Goal: Navigation & Orientation: Find specific page/section

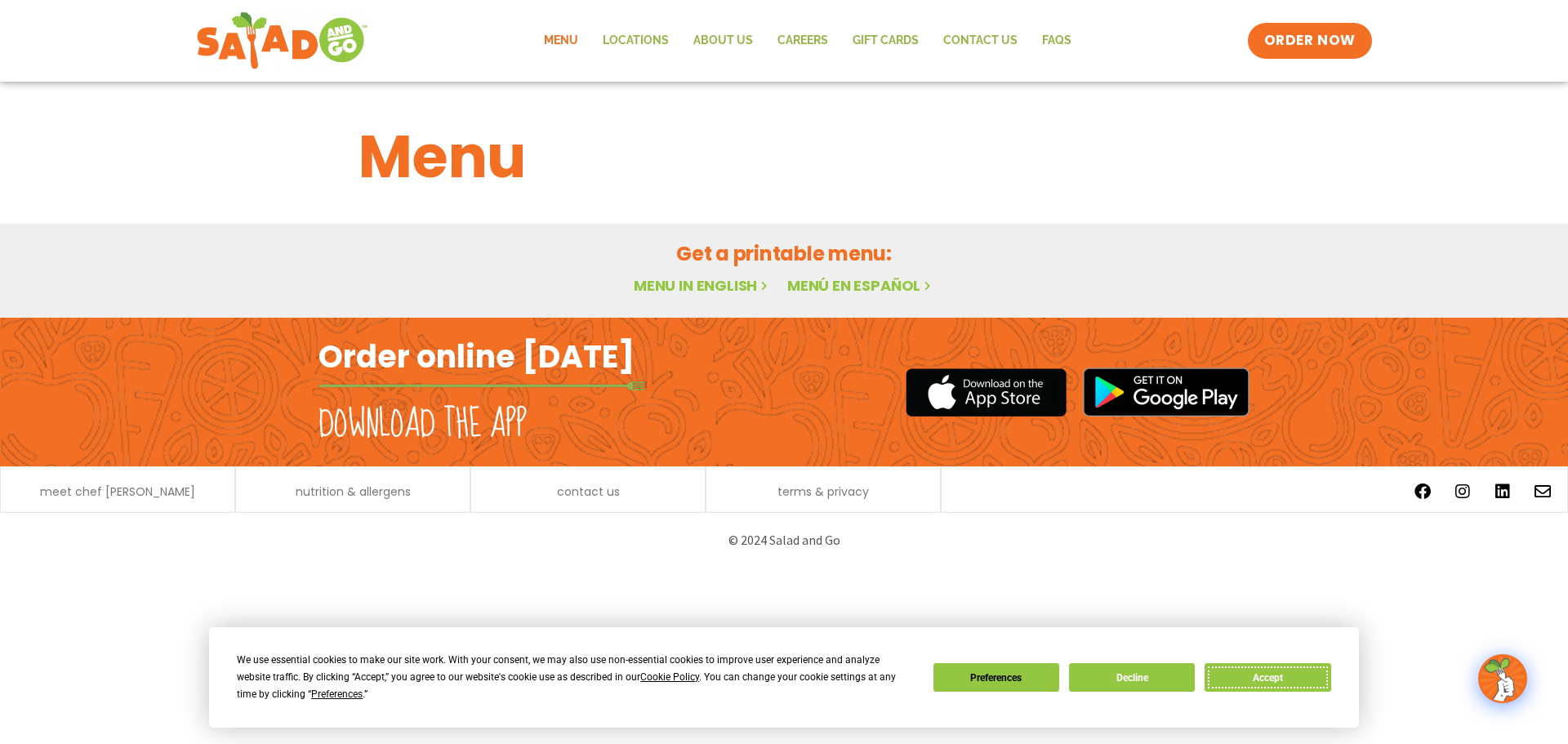
click at [1267, 675] on button "Accept" at bounding box center [1267, 677] width 126 height 28
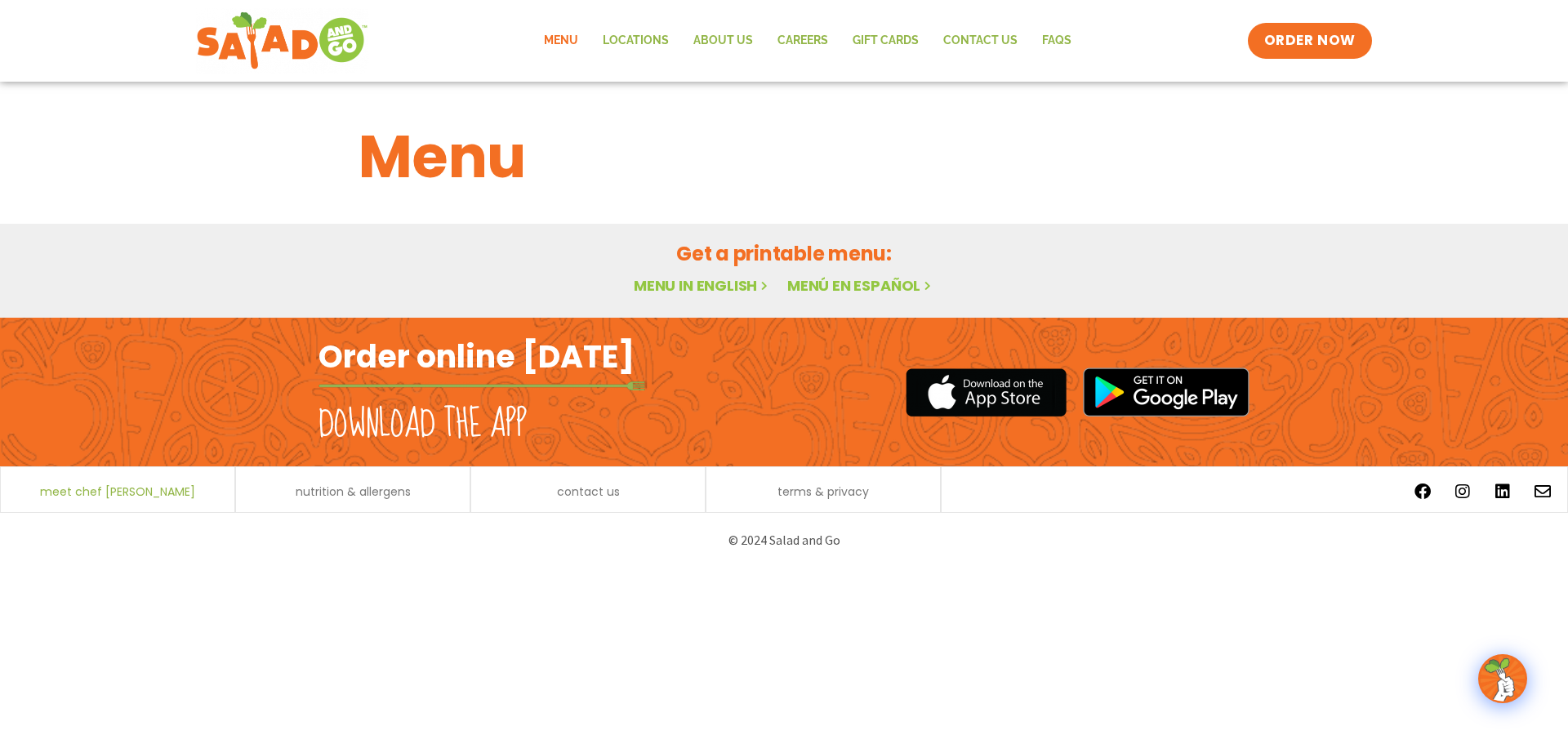
click at [116, 493] on span "meet chef [PERSON_NAME]" at bounding box center [117, 492] width 155 height 12
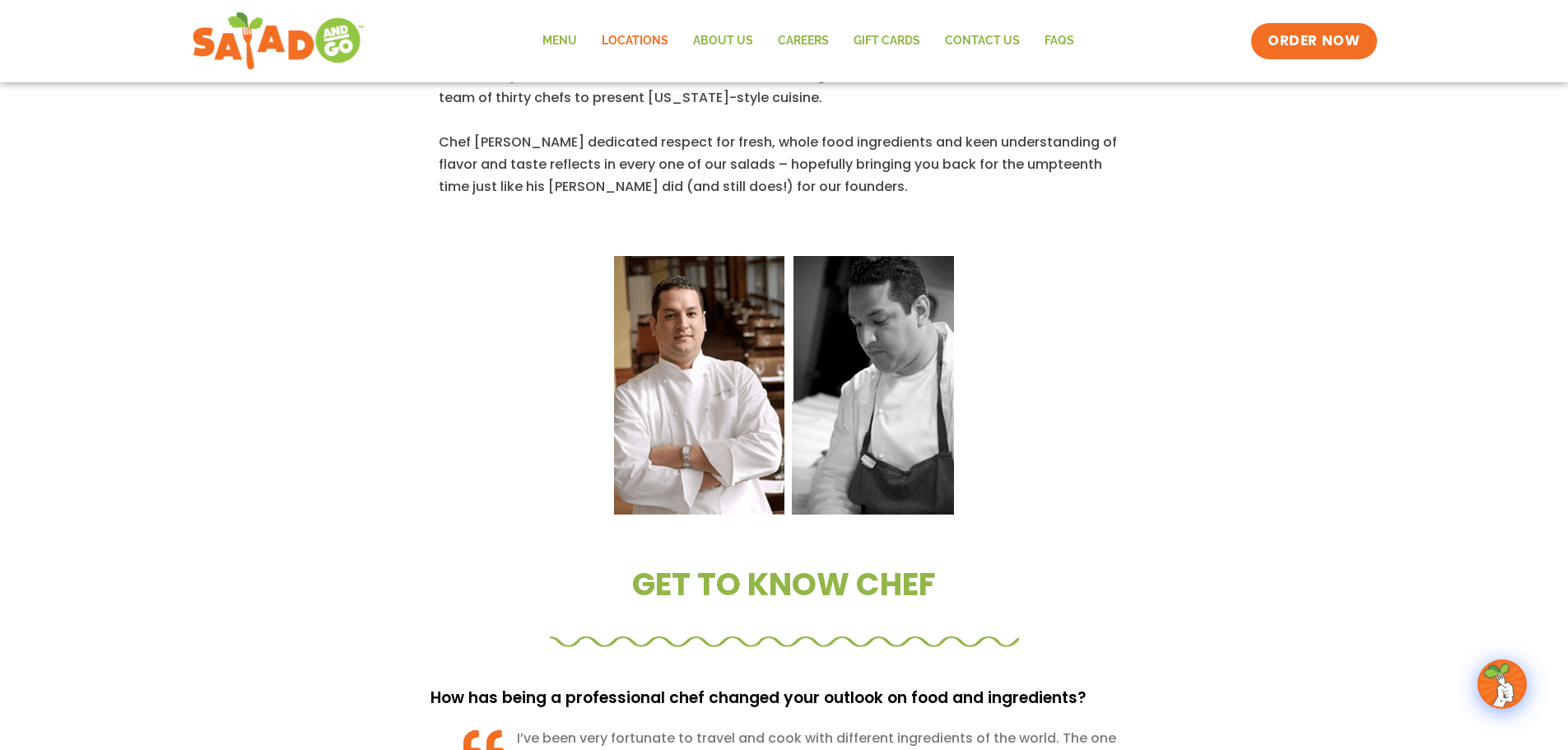
scroll to position [815, 0]
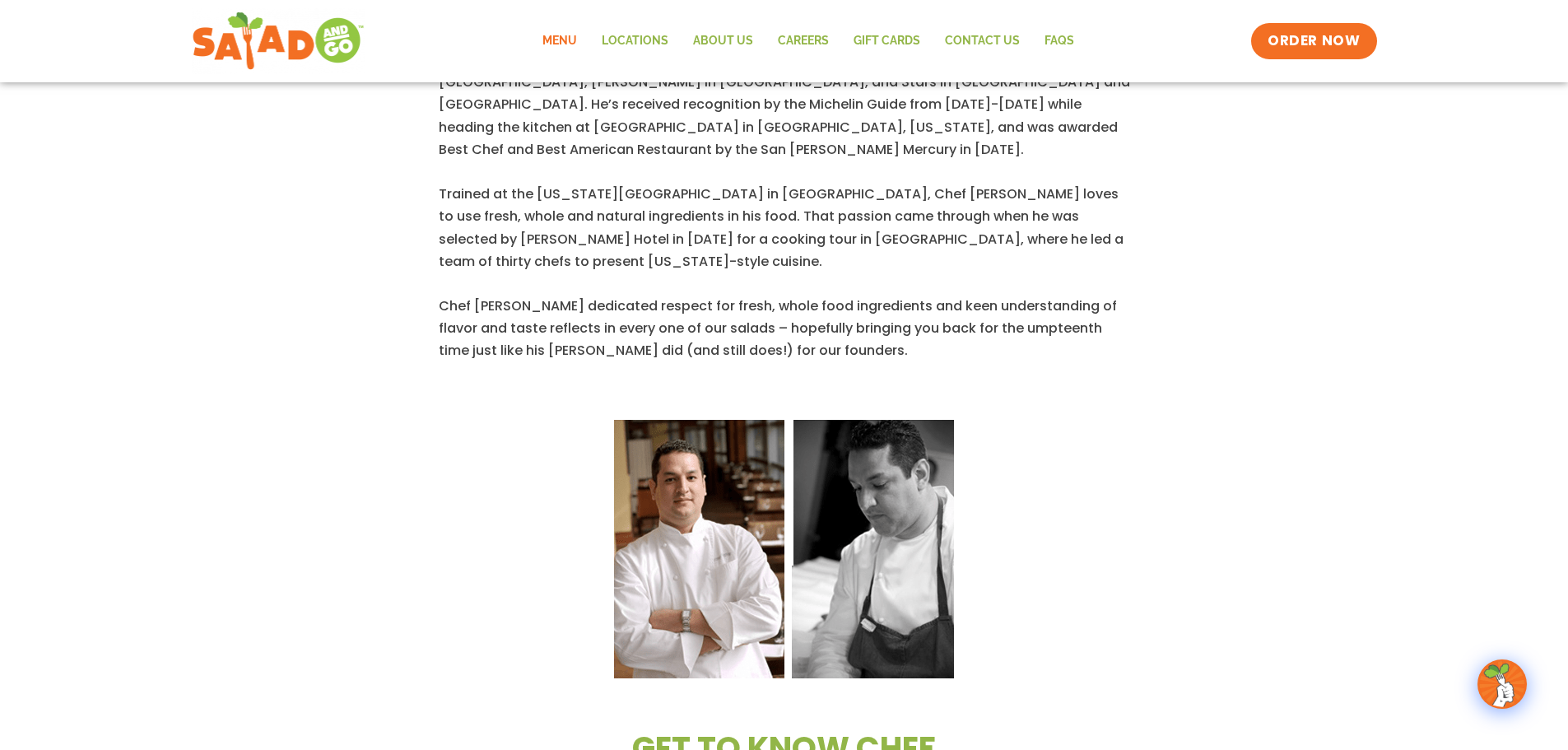
click at [547, 36] on link "Menu" at bounding box center [560, 41] width 59 height 38
